Goal: Book appointment/travel/reservation

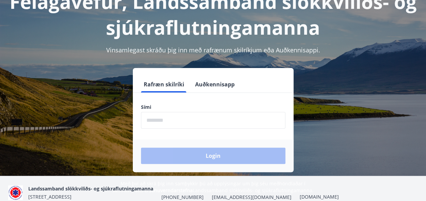
scroll to position [68, 0]
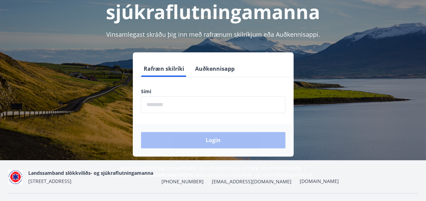
click at [167, 107] on input "phone" at bounding box center [213, 104] width 144 height 17
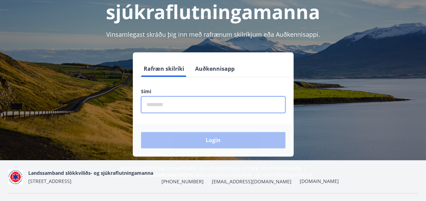
type input "********"
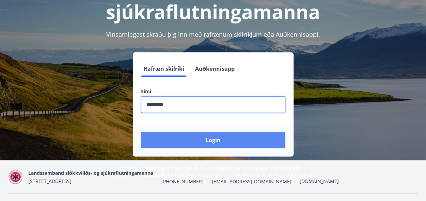
click at [187, 140] on button "Login" at bounding box center [213, 140] width 144 height 16
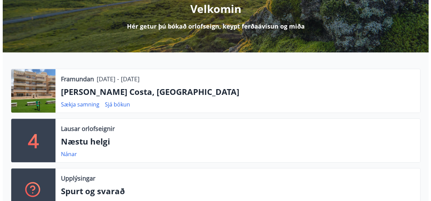
scroll to position [102, 0]
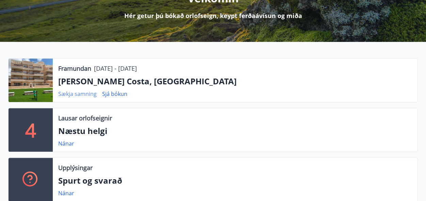
click at [75, 93] on link "Sækja samning" at bounding box center [77, 93] width 38 height 7
click at [115, 93] on link "Sjá bókun" at bounding box center [114, 93] width 25 height 7
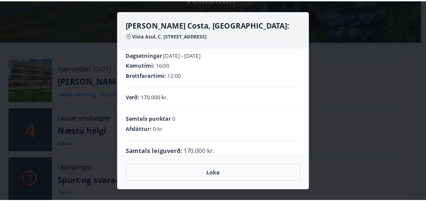
scroll to position [0, 0]
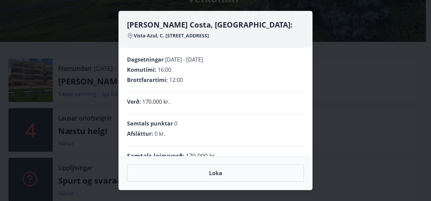
click at [82, 51] on div "[PERSON_NAME] Costa, [GEOGRAPHIC_DATA]: [GEOGRAPHIC_DATA], [PERSON_NAME], 10, 0…" at bounding box center [215, 100] width 431 height 201
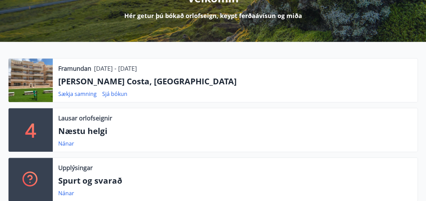
click at [128, 81] on p "[PERSON_NAME] Costa, [GEOGRAPHIC_DATA]" at bounding box center [235, 82] width 354 height 12
click at [44, 83] on div at bounding box center [31, 81] width 44 height 44
click at [91, 72] on p "Framundan" at bounding box center [74, 68] width 33 height 9
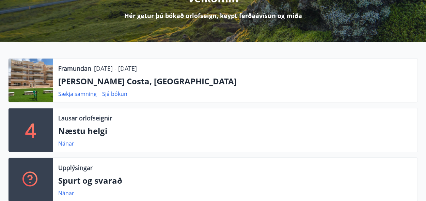
click at [91, 72] on p "Framundan" at bounding box center [74, 68] width 33 height 9
click at [132, 85] on p "[PERSON_NAME] Costa, [GEOGRAPHIC_DATA]" at bounding box center [235, 82] width 354 height 12
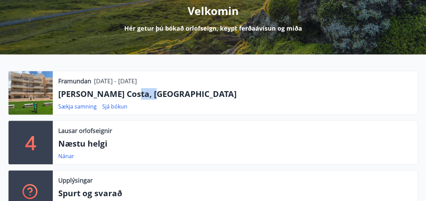
scroll to position [102, 0]
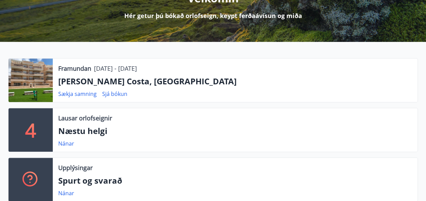
click at [37, 79] on div at bounding box center [31, 81] width 44 height 44
click at [74, 70] on p "Framundan" at bounding box center [74, 68] width 33 height 9
click at [74, 85] on p "[PERSON_NAME] Costa, [GEOGRAPHIC_DATA]" at bounding box center [235, 82] width 354 height 12
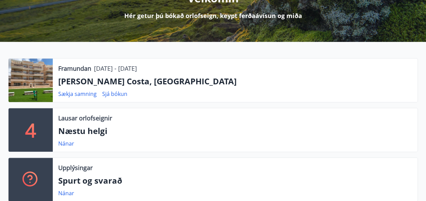
click at [117, 83] on p "[PERSON_NAME] Costa, [GEOGRAPHIC_DATA]" at bounding box center [235, 82] width 354 height 12
click at [148, 82] on p "[PERSON_NAME] Costa, [GEOGRAPHIC_DATA]" at bounding box center [235, 82] width 354 height 12
click at [164, 81] on p "[PERSON_NAME] Costa, [GEOGRAPHIC_DATA]" at bounding box center [235, 82] width 354 height 12
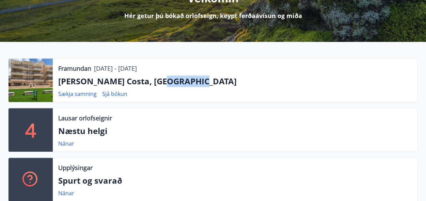
click at [164, 81] on p "[PERSON_NAME] Costa, [GEOGRAPHIC_DATA]" at bounding box center [235, 82] width 354 height 12
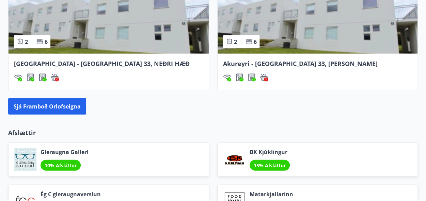
scroll to position [715, 0]
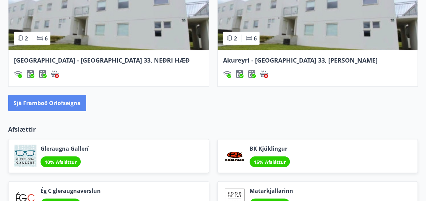
click at [37, 102] on button "Sjá framboð orlofseigna" at bounding box center [47, 103] width 78 height 16
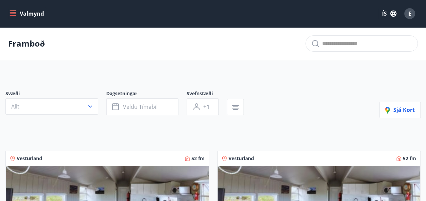
click at [92, 106] on icon "button" at bounding box center [90, 106] width 7 height 7
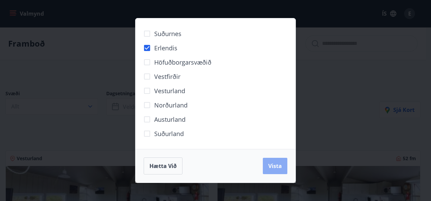
click at [274, 162] on button "Vista" at bounding box center [275, 166] width 25 height 16
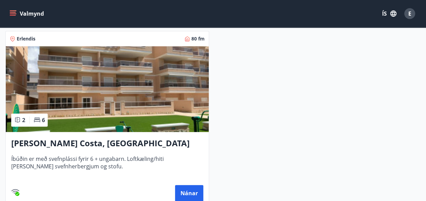
scroll to position [204, 0]
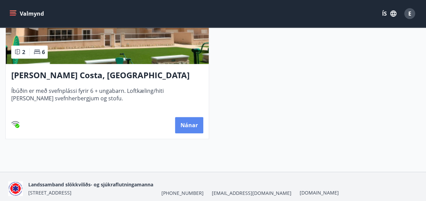
click at [188, 128] on button "Nánar" at bounding box center [189, 125] width 28 height 16
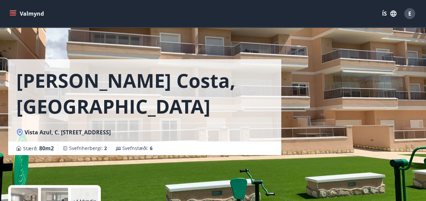
drag, startPoint x: 174, startPoint y: 132, endPoint x: 16, endPoint y: 130, distance: 157.9
click at [16, 130] on div "Vista Azul, C. [STREET_ADDRESS]" at bounding box center [144, 132] width 257 height 7
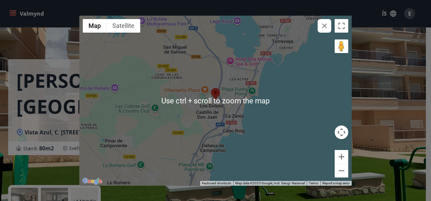
click at [272, 118] on div at bounding box center [215, 101] width 272 height 170
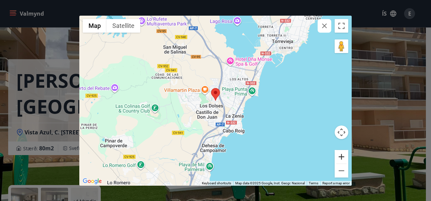
click at [341, 155] on button "Zoom in" at bounding box center [342, 157] width 14 height 14
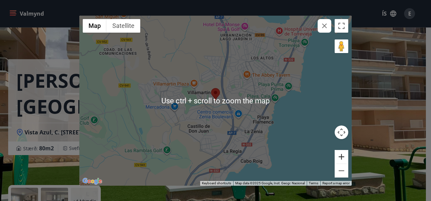
click at [340, 157] on button "Zoom in" at bounding box center [342, 157] width 14 height 14
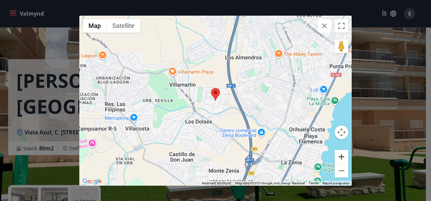
click at [339, 157] on button "Zoom in" at bounding box center [342, 157] width 14 height 14
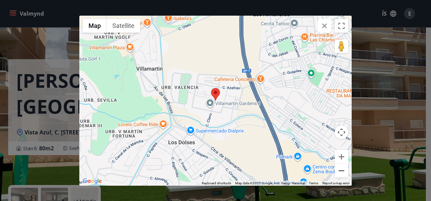
click at [341, 172] on button "Zoom out" at bounding box center [342, 171] width 14 height 14
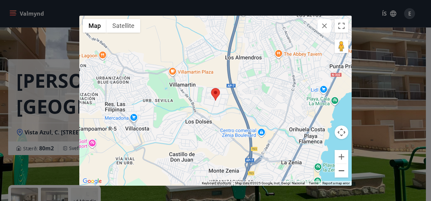
click at [341, 172] on button "Zoom out" at bounding box center [342, 171] width 14 height 14
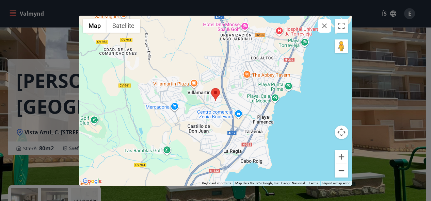
click at [341, 172] on button "Zoom out" at bounding box center [342, 171] width 14 height 14
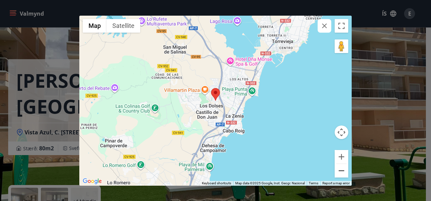
click at [341, 172] on button "Zoom out" at bounding box center [342, 171] width 14 height 14
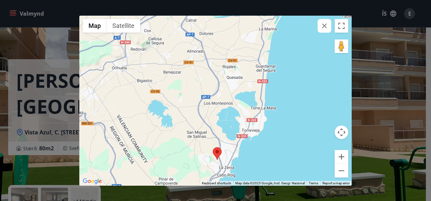
drag, startPoint x: 245, startPoint y: 111, endPoint x: 247, endPoint y: 161, distance: 49.7
click at [247, 161] on div at bounding box center [215, 101] width 272 height 170
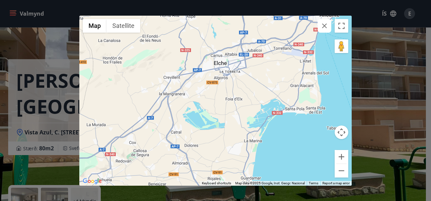
drag, startPoint x: 306, startPoint y: 82, endPoint x: 291, endPoint y: 178, distance: 96.5
click at [291, 178] on div at bounding box center [215, 101] width 272 height 170
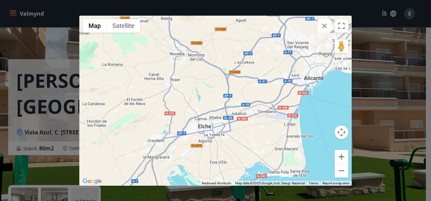
drag, startPoint x: 237, startPoint y: 110, endPoint x: 220, endPoint y: 174, distance: 66.2
click at [220, 174] on div at bounding box center [215, 101] width 272 height 170
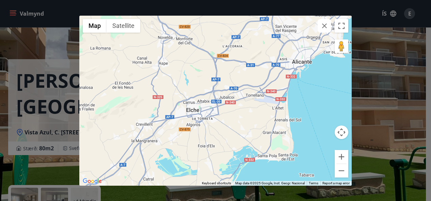
drag, startPoint x: 243, startPoint y: 136, endPoint x: 230, endPoint y: 122, distance: 19.8
click at [231, 121] on div at bounding box center [215, 101] width 272 height 170
click at [309, 124] on div at bounding box center [215, 101] width 272 height 170
click at [341, 158] on button "Zoom in" at bounding box center [342, 157] width 14 height 14
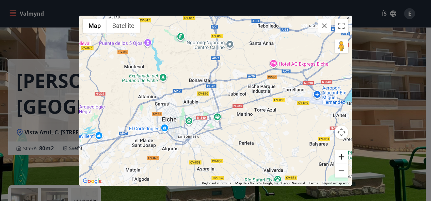
click at [340, 158] on button "Zoom in" at bounding box center [342, 157] width 14 height 14
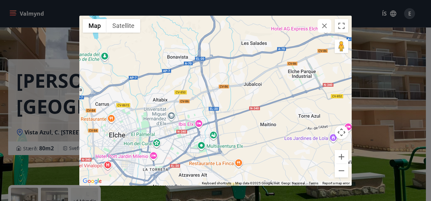
drag, startPoint x: 293, startPoint y: 148, endPoint x: 236, endPoint y: 116, distance: 65.5
click at [272, 139] on div at bounding box center [215, 101] width 272 height 170
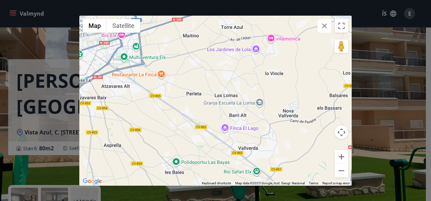
drag, startPoint x: 225, startPoint y: 98, endPoint x: 170, endPoint y: 22, distance: 94.0
click at [170, 22] on div at bounding box center [215, 101] width 272 height 170
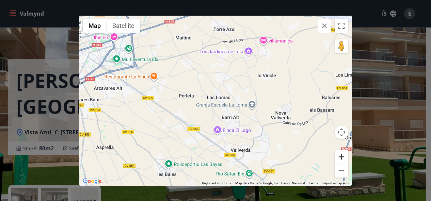
click at [342, 158] on button "Zoom in" at bounding box center [342, 157] width 14 height 14
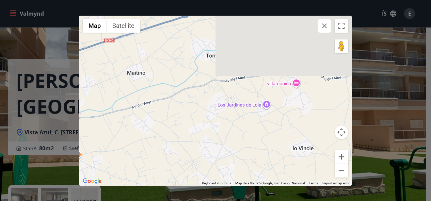
drag, startPoint x: 266, startPoint y: 113, endPoint x: 245, endPoint y: 211, distance: 100.1
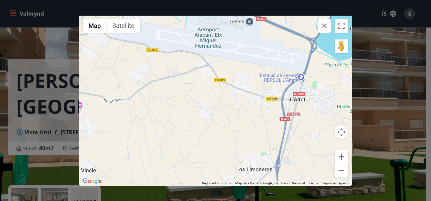
drag, startPoint x: 266, startPoint y: 134, endPoint x: 51, endPoint y: 159, distance: 216.0
click at [51, 159] on div "← Move left → Move right ↑ Move up ↓ Move down + Zoom in - Zoom out Home Jump l…" at bounding box center [215, 100] width 431 height 201
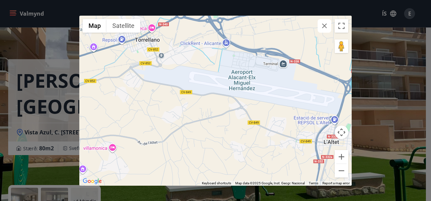
drag, startPoint x: 123, startPoint y: 103, endPoint x: 158, endPoint y: 146, distance: 55.2
click at [158, 146] on div at bounding box center [215, 101] width 272 height 170
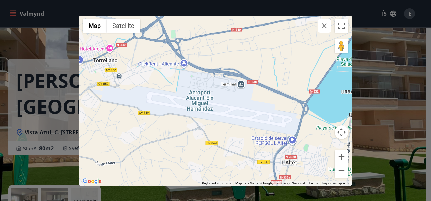
drag, startPoint x: 224, startPoint y: 148, endPoint x: 180, endPoint y: 169, distance: 48.1
click at [180, 169] on div at bounding box center [215, 101] width 272 height 170
click at [343, 172] on button "Zoom out" at bounding box center [342, 171] width 14 height 14
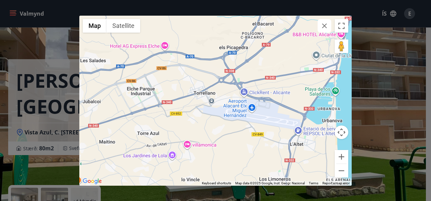
drag, startPoint x: 210, startPoint y: 140, endPoint x: 255, endPoint y: 153, distance: 46.9
click at [255, 153] on div at bounding box center [215, 101] width 272 height 170
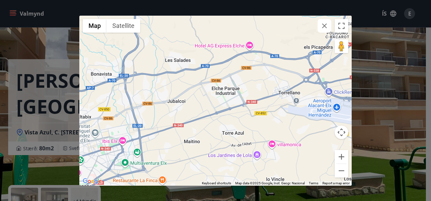
drag, startPoint x: 227, startPoint y: 137, endPoint x: 313, endPoint y: 137, distance: 85.8
click at [313, 137] on div at bounding box center [215, 101] width 272 height 170
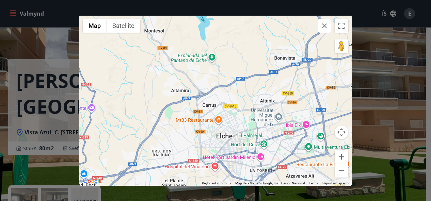
drag, startPoint x: 193, startPoint y: 142, endPoint x: 379, endPoint y: 126, distance: 186.5
click at [379, 126] on div "← Move left → Move right ↑ Move up ↓ Move down + Zoom in - Zoom out Home Jump l…" at bounding box center [215, 100] width 431 height 201
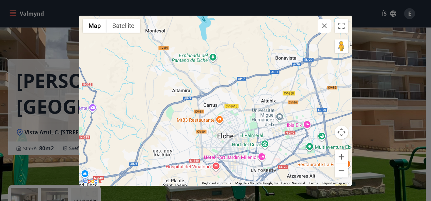
click at [379, 126] on div "← Move left → Move right ↑ Move up ↓ Move down + Zoom in - Zoom out Home Jump l…" at bounding box center [215, 100] width 431 height 201
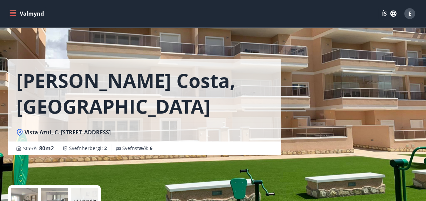
drag, startPoint x: 376, startPoint y: 123, endPoint x: 316, endPoint y: 130, distance: 60.4
click at [316, 130] on div "[PERSON_NAME] Costa, [GEOGRAPHIC_DATA], [PERSON_NAME], 10, 03189 [GEOGRAPHIC_DA…" at bounding box center [212, 102] width 409 height 204
drag, startPoint x: 362, startPoint y: 108, endPoint x: 307, endPoint y: 115, distance: 55.6
click at [307, 115] on div "[PERSON_NAME] Costa, [GEOGRAPHIC_DATA], [PERSON_NAME], 10, 03189 [GEOGRAPHIC_DA…" at bounding box center [212, 102] width 409 height 204
drag, startPoint x: 25, startPoint y: 131, endPoint x: 171, endPoint y: 134, distance: 145.7
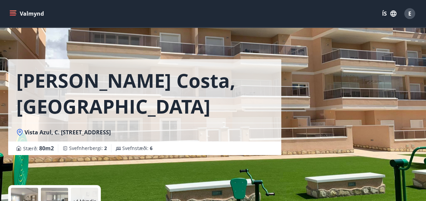
click at [111, 134] on span "Vista Azul, C. [STREET_ADDRESS]" at bounding box center [68, 132] width 86 height 7
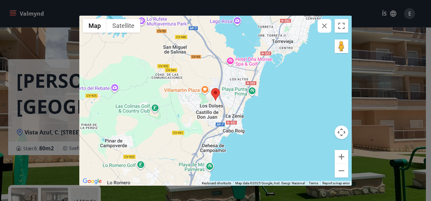
click at [65, 123] on div "← Move left → Move right ↑ Move up ↓ Move down + Zoom in - Zoom out Home Jump l…" at bounding box center [215, 100] width 431 height 201
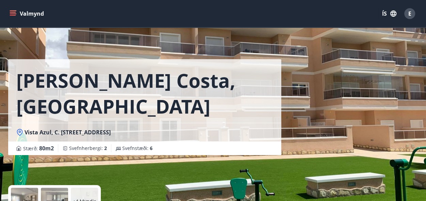
drag, startPoint x: 172, startPoint y: 132, endPoint x: 26, endPoint y: 130, distance: 146.4
click at [26, 130] on div "Vista Azul, C. [STREET_ADDRESS]" at bounding box center [144, 132] width 257 height 7
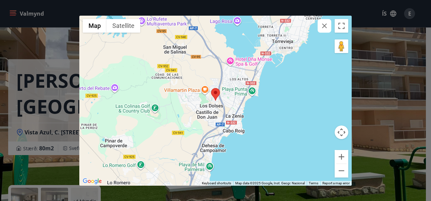
drag, startPoint x: 37, startPoint y: 133, endPoint x: 4, endPoint y: 149, distance: 37.0
click at [4, 149] on div "← Move left → Move right ↑ Move up ↓ Move down + Zoom in - Zoom out Home Jump l…" at bounding box center [215, 100] width 431 height 201
